Goal: Information Seeking & Learning: Understand process/instructions

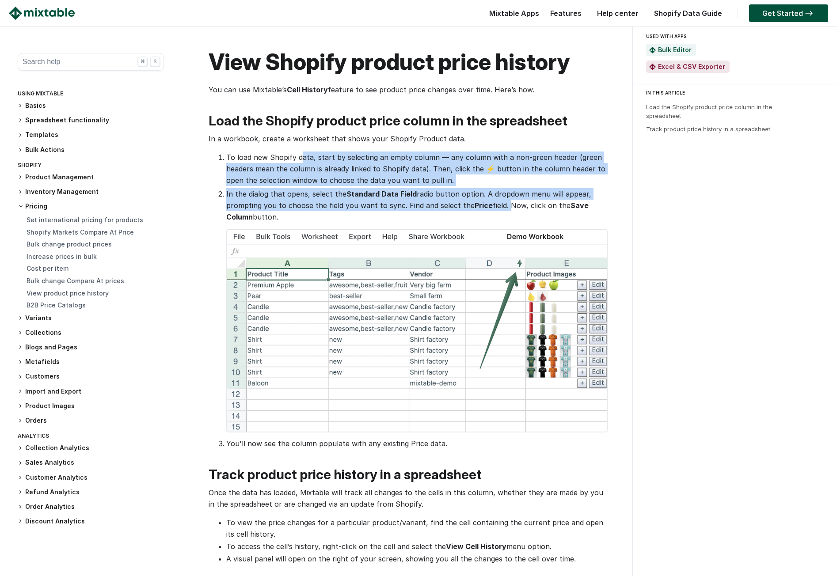
drag, startPoint x: 300, startPoint y: 159, endPoint x: 504, endPoint y: 202, distance: 208.6
click at [504, 202] on ol "To load new Shopify data, start by selecting an empty column — any column with …" at bounding box center [408, 301] width 398 height 298
click at [504, 202] on p "In the dialog that opens, select the Standard Data Field radio button option. A…" at bounding box center [416, 205] width 380 height 34
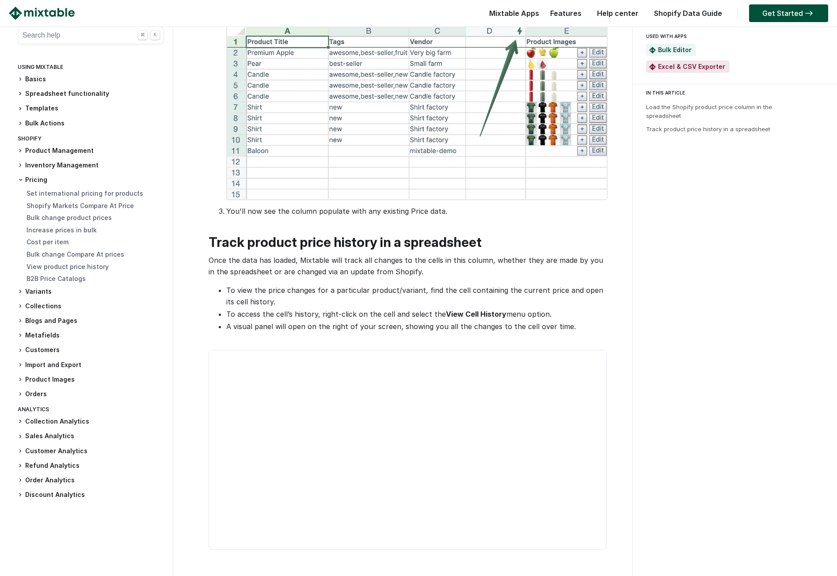
scroll to position [265, 0]
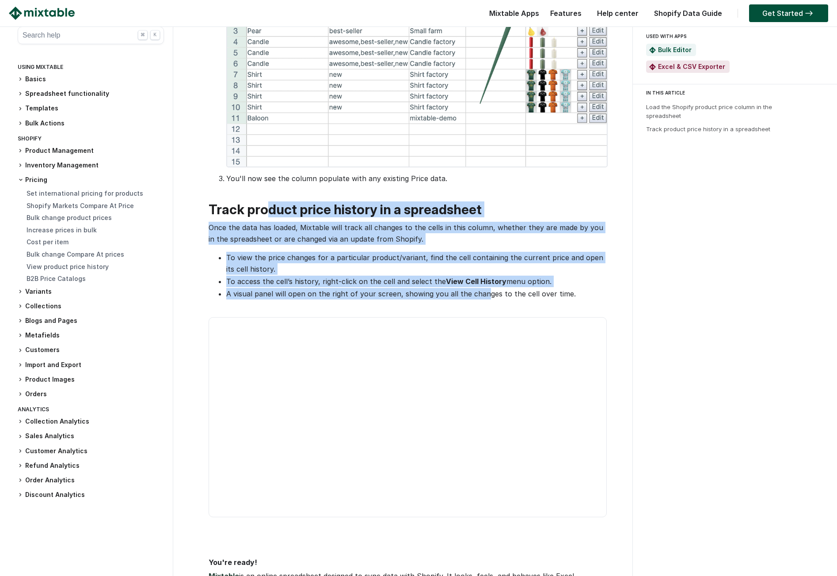
drag, startPoint x: 265, startPoint y: 213, endPoint x: 480, endPoint y: 290, distance: 228.9
click at [480, 290] on div "View Shopify product price history You can use Mixtable’s Cell History feature …" at bounding box center [403, 265] width 451 height 964
click at [480, 290] on li "A visual panel will open on the right of your screen, showing you all the chang…" at bounding box center [416, 293] width 380 height 11
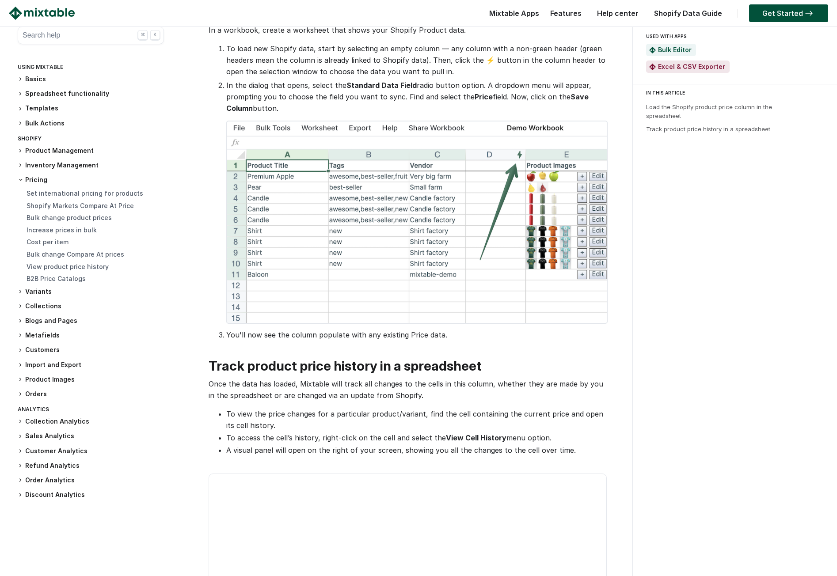
scroll to position [0, 0]
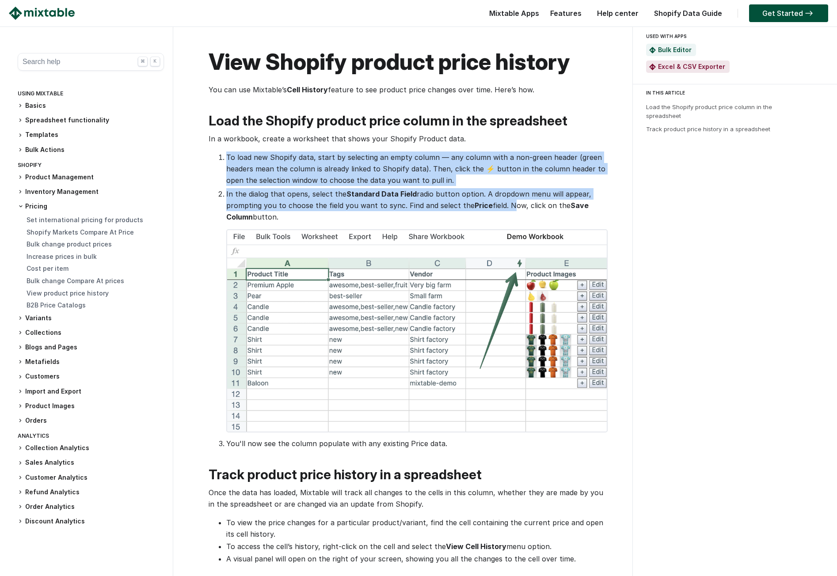
drag, startPoint x: 507, startPoint y: 206, endPoint x: 292, endPoint y: 149, distance: 222.5
click at [292, 149] on div "View Shopify product price history You can use Mixtable’s Cell History feature …" at bounding box center [403, 531] width 451 height 964
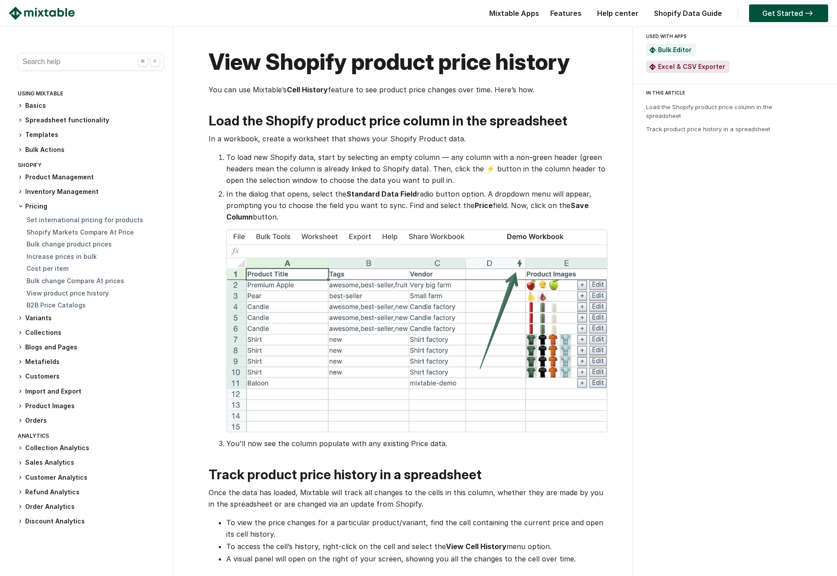
click at [292, 149] on div "View Shopify product price history You can use Mixtable’s Cell History feature …" at bounding box center [403, 531] width 451 height 964
